Goal: Information Seeking & Learning: Learn about a topic

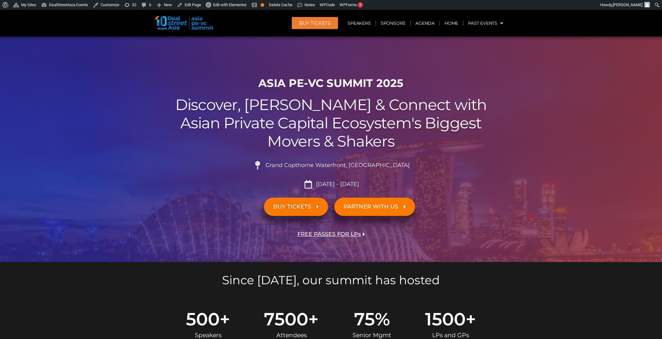
scroll to position [463, 0]
click at [392, 26] on link "Sponsors" at bounding box center [393, 23] width 34 height 14
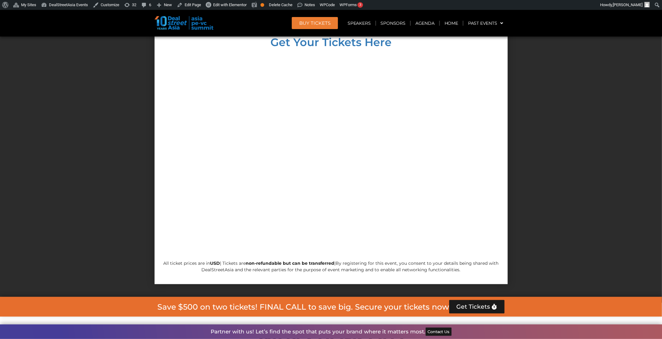
scroll to position [5767, 0]
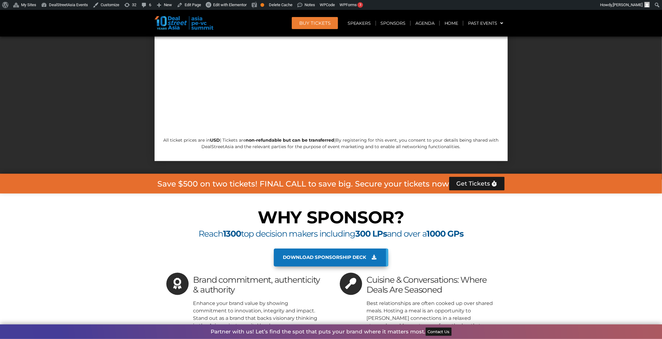
click at [369, 255] on span "Download sponsorship deck" at bounding box center [330, 258] width 94 height 6
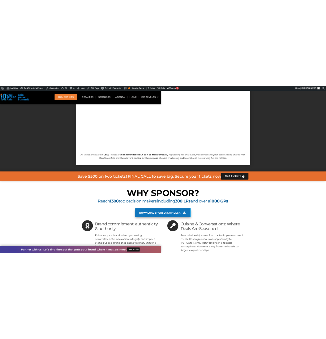
scroll to position [5813, 0]
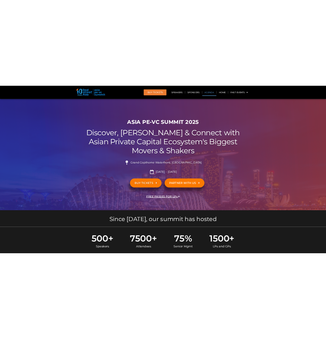
scroll to position [417, 0]
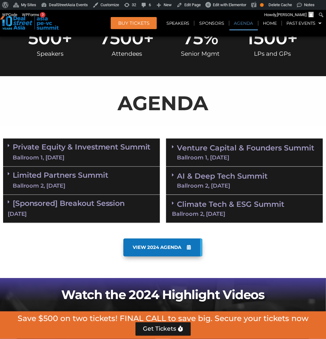
scroll to position [279, 0]
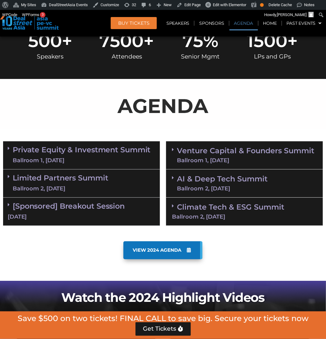
click at [217, 153] on link "Venture Capital & Founders​ Summit Ballroom 1, 11 Sept" at bounding box center [246, 155] width 138 height 16
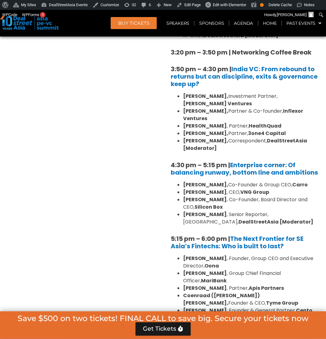
scroll to position [1022, 0]
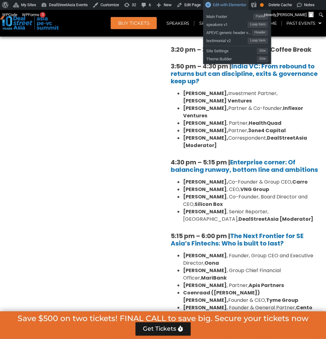
click at [214, 5] on span "Edit with Elementor" at bounding box center [229, 4] width 33 height 5
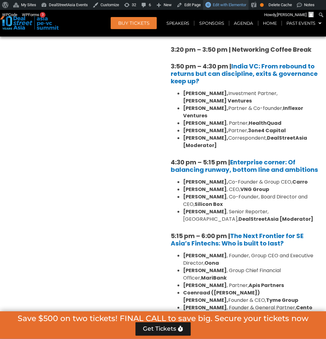
scroll to position [0, 0]
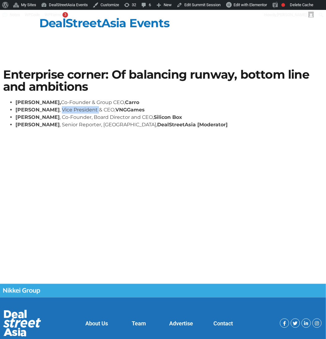
drag, startPoint x: 47, startPoint y: 107, endPoint x: 84, endPoint y: 111, distance: 36.7
click at [84, 111] on li "[PERSON_NAME] , Vice President & CEO, VNGGames" at bounding box center [169, 109] width 308 height 7
copy li "Vice President"
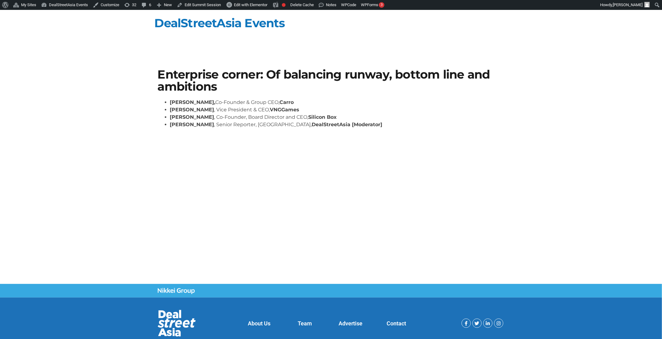
click at [270, 112] on strong "VNGGames" at bounding box center [284, 110] width 29 height 6
click at [198, 4] on link "Edit Summit Session" at bounding box center [198, 5] width 49 height 10
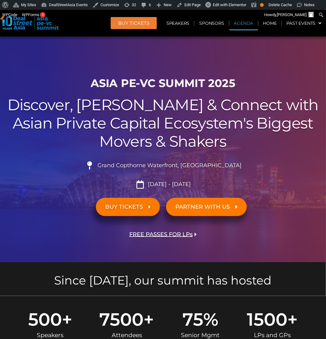
click at [239, 26] on link "Agenda" at bounding box center [244, 23] width 28 height 14
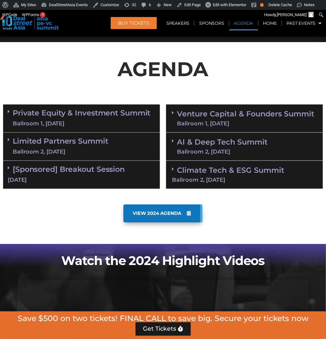
scroll to position [323, 0]
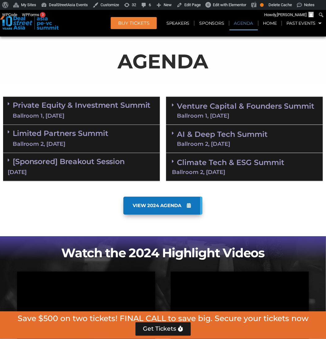
click at [237, 113] on div "Ballroom 1, 11 Sept" at bounding box center [246, 116] width 138 height 6
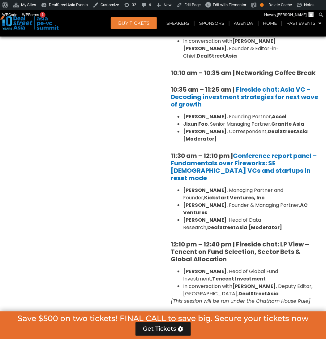
scroll to position [512, 0]
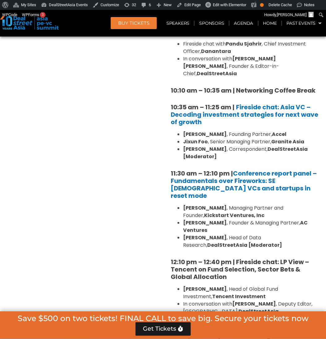
click at [270, 204] on li "Minette B. Navarrete , Managing Partner and Founder, Kickstart Ventures, Inc" at bounding box center [250, 211] width 135 height 15
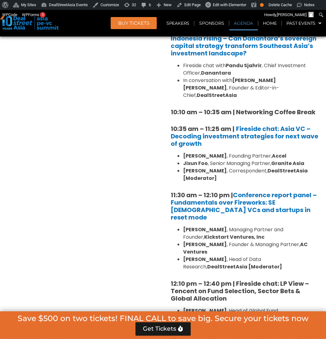
scroll to position [373, 0]
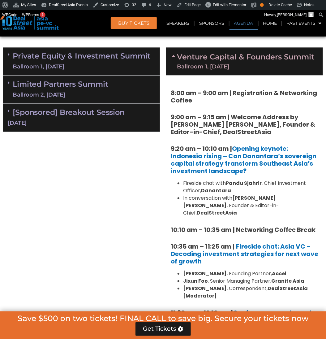
click at [211, 69] on div "Ballroom 1, 11 Sept" at bounding box center [246, 67] width 138 height 6
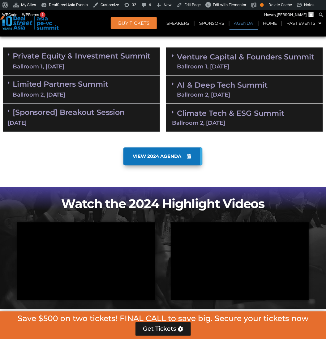
click at [192, 90] on link "AI & Deep Tech Summit Ballroom 2, 11 Sept" at bounding box center [222, 89] width 91 height 16
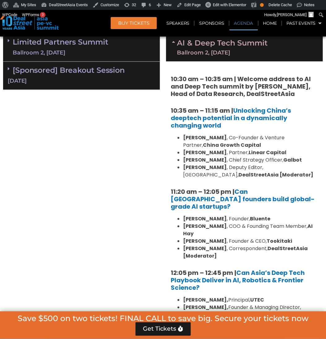
scroll to position [326, 0]
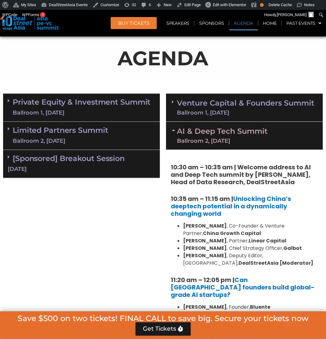
click at [259, 143] on div "AI & Deep Tech Summit Ballroom 2, 11 Sept" at bounding box center [244, 136] width 157 height 28
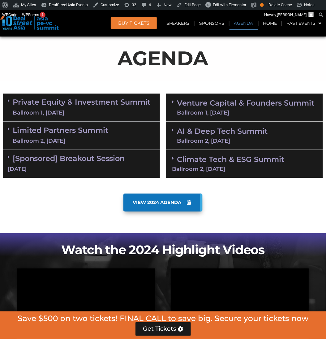
click at [95, 145] on div "Ballroom 2, 10 Sept" at bounding box center [61, 142] width 96 height 8
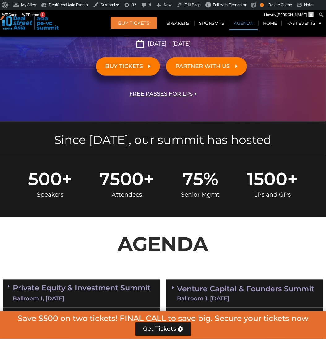
scroll to position [373, 0]
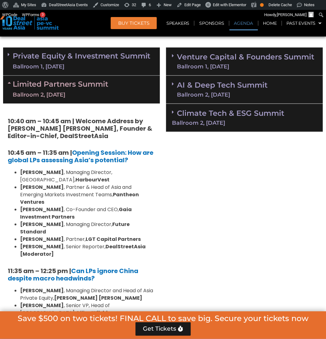
click at [105, 63] on div "Ballroom 1, 10 Sept" at bounding box center [82, 67] width 138 height 8
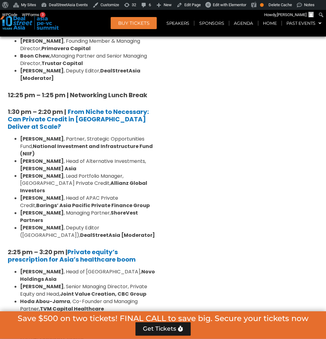
scroll to position [752, 0]
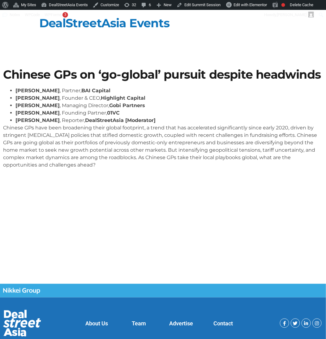
click at [222, 142] on p "Chinese GPs have been broadening their global footprint, a trend that has accel…" at bounding box center [163, 146] width 320 height 45
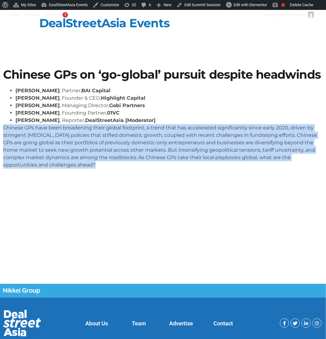
click at [222, 142] on p "Chinese GPs have been broadening their global footprint, a trend that has accel…" at bounding box center [163, 146] width 320 height 45
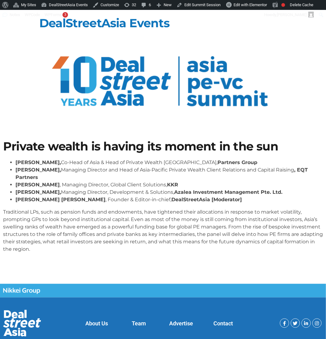
click at [201, 220] on p "Traditional LPs, such as pension funds and endowments, have tightened their all…" at bounding box center [163, 230] width 320 height 45
click at [191, 4] on link "Edit Summit Session" at bounding box center [198, 5] width 49 height 10
